Goal: Task Accomplishment & Management: Use online tool/utility

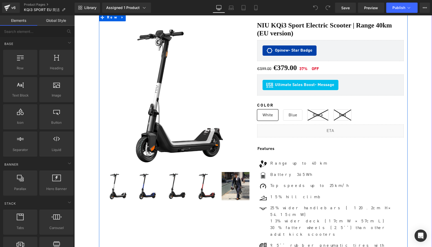
scroll to position [31, 0]
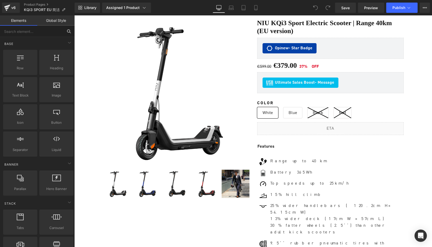
click at [45, 34] on input "text" at bounding box center [31, 31] width 63 height 11
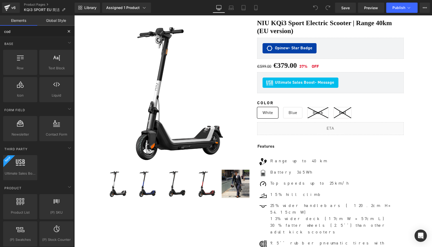
type input "code"
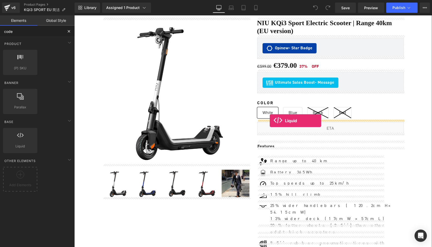
drag, startPoint x: 91, startPoint y: 159, endPoint x: 270, endPoint y: 121, distance: 182.8
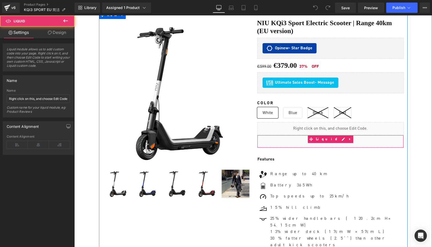
scroll to position [3411, 358]
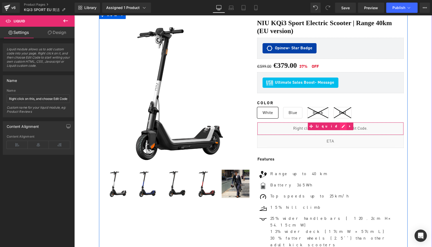
click at [337, 125] on div "Liquid" at bounding box center [330, 128] width 147 height 13
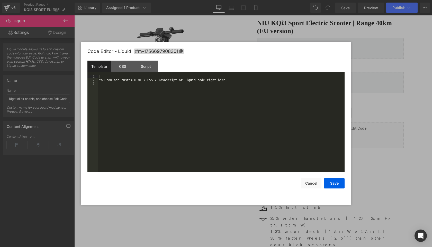
click at [171, 115] on div "You can add custom HTML / CSS / Javascript or Liquid code right here." at bounding box center [221, 127] width 247 height 104
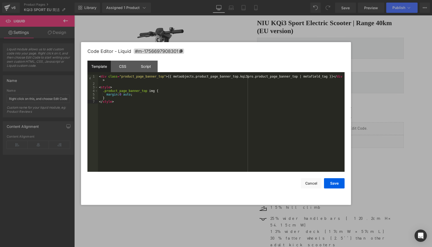
click at [254, 78] on div "< div class = "product_page_banner_top" > {{ metaobjects.product_page_banner_to…" at bounding box center [221, 129] width 247 height 108
click at [338, 184] on button "Save" at bounding box center [334, 184] width 21 height 10
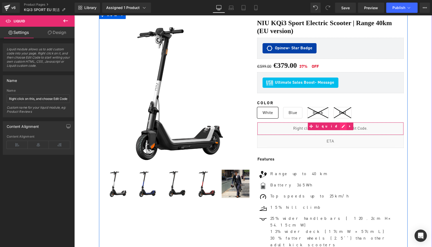
click at [339, 125] on div "Liquid" at bounding box center [330, 128] width 147 height 13
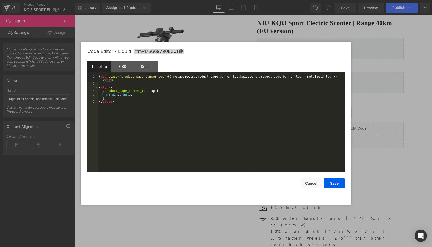
click at [262, 118] on div "< div class = "product_page_banner_top" > {{ metaobjects.product_page_banner_to…" at bounding box center [221, 129] width 247 height 108
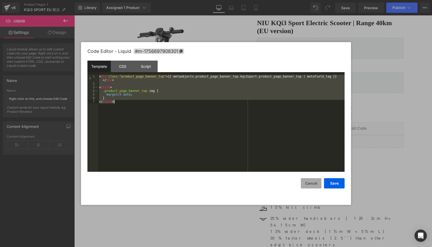
click at [314, 182] on button "Cancel" at bounding box center [311, 184] width 21 height 10
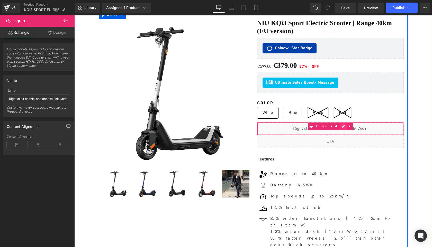
click at [336, 126] on div "Liquid" at bounding box center [330, 128] width 147 height 13
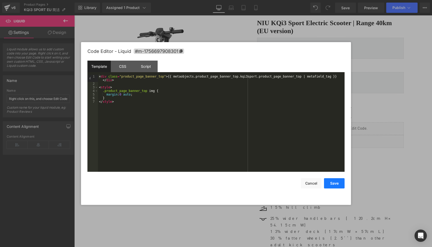
click at [337, 184] on button "Save" at bounding box center [334, 184] width 21 height 10
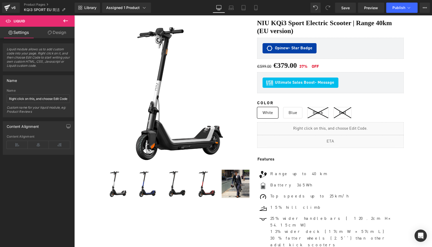
click at [64, 20] on icon at bounding box center [66, 21] width 6 height 6
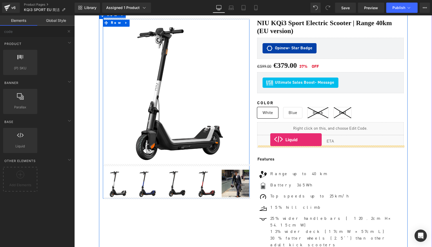
drag, startPoint x: 93, startPoint y: 157, endPoint x: 270, endPoint y: 140, distance: 178.0
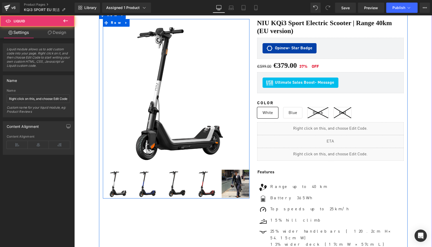
scroll to position [3424, 358]
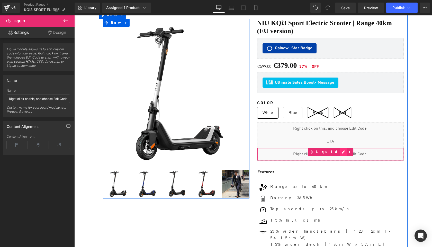
click at [338, 150] on div "Liquid" at bounding box center [330, 154] width 147 height 13
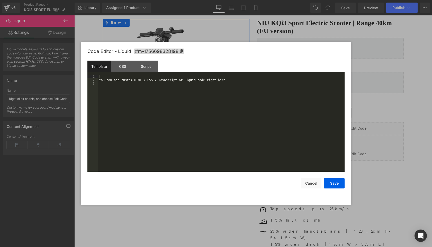
click at [209, 125] on div "You can add custom HTML / CSS / Javascript or Liquid code right here." at bounding box center [221, 127] width 247 height 104
click at [335, 182] on button "Save" at bounding box center [334, 184] width 21 height 10
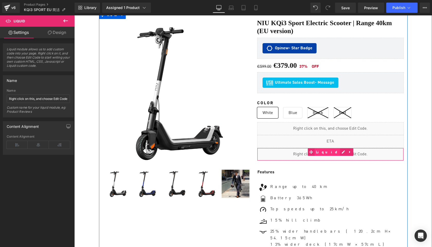
click at [327, 153] on span "Liquid" at bounding box center [328, 153] width 26 height 8
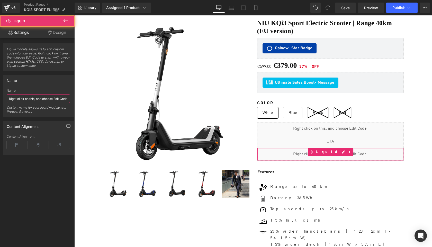
click at [35, 100] on input "Right click on this, and choose Edit Code." at bounding box center [38, 99] width 63 height 8
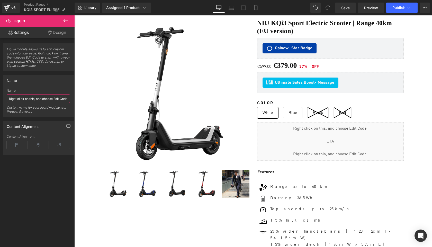
paste input "Sell Easy FBT KQi1 Pro"
type input "Sell Easy FBT KQi3 Sport"
